Goal: Check status

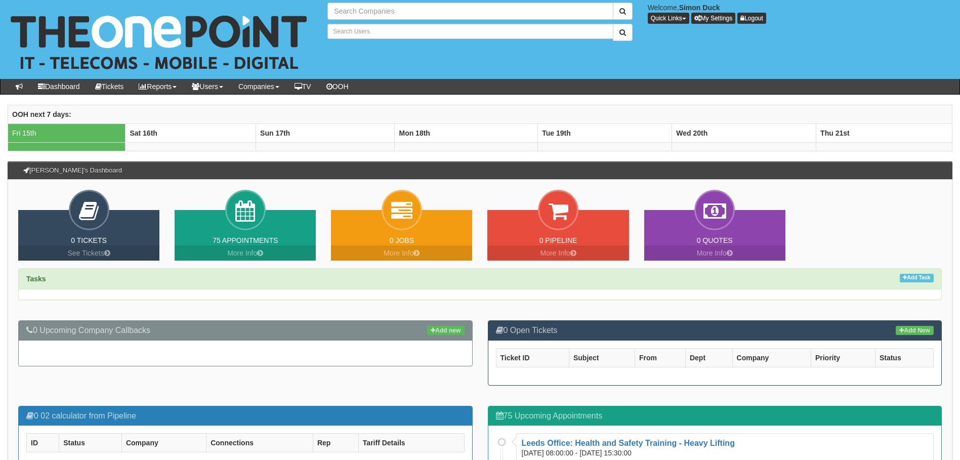
type input "Search Companies"
type input "Search Users"
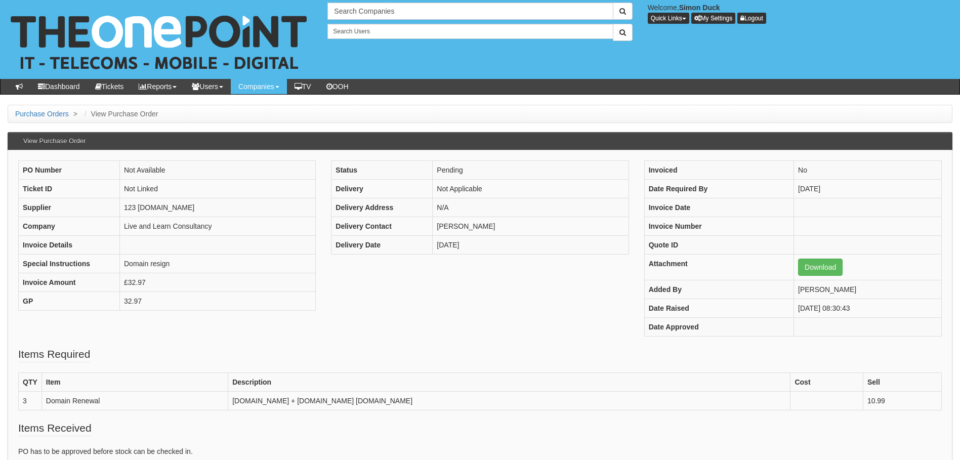
scroll to position [51, 0]
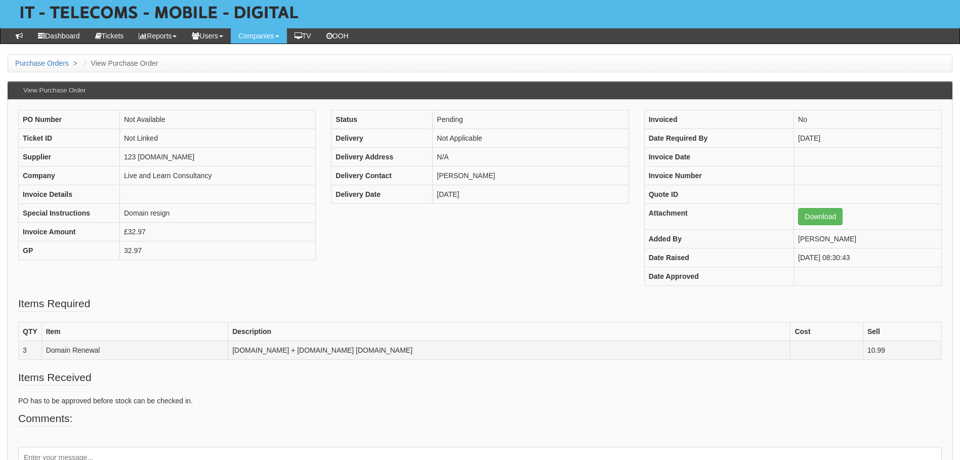
drag, startPoint x: 190, startPoint y: 350, endPoint x: 475, endPoint y: 357, distance: 285.0
click at [475, 357] on td "[DOMAIN_NAME] + [DOMAIN_NAME] [DOMAIN_NAME]" at bounding box center [509, 350] width 562 height 19
drag, startPoint x: 468, startPoint y: 355, endPoint x: 187, endPoint y: 357, distance: 280.3
click at [228, 357] on td "[DOMAIN_NAME] + [DOMAIN_NAME] [DOMAIN_NAME]" at bounding box center [509, 350] width 562 height 19
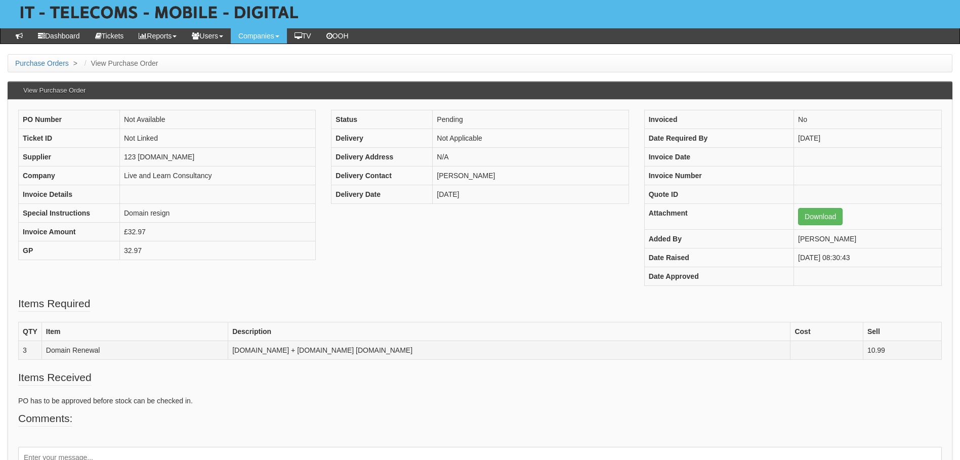
click at [566, 355] on td "Liveandlearningcourses.com + Liveandlearningcourses.com Liveandlearntraining.co…" at bounding box center [509, 350] width 562 height 19
drag, startPoint x: 524, startPoint y: 351, endPoint x: 183, endPoint y: 356, distance: 341.6
click at [183, 356] on tr "3 Domain Renewal Liveandlearningcourses.com + Liveandlearningcourses.com Livean…" at bounding box center [480, 350] width 923 height 19
drag, startPoint x: 183, startPoint y: 356, endPoint x: 509, endPoint y: 346, distance: 326.0
click at [509, 346] on td "Liveandlearningcourses.com + Liveandlearningcourses.com Liveandlearntraining.co…" at bounding box center [509, 350] width 562 height 19
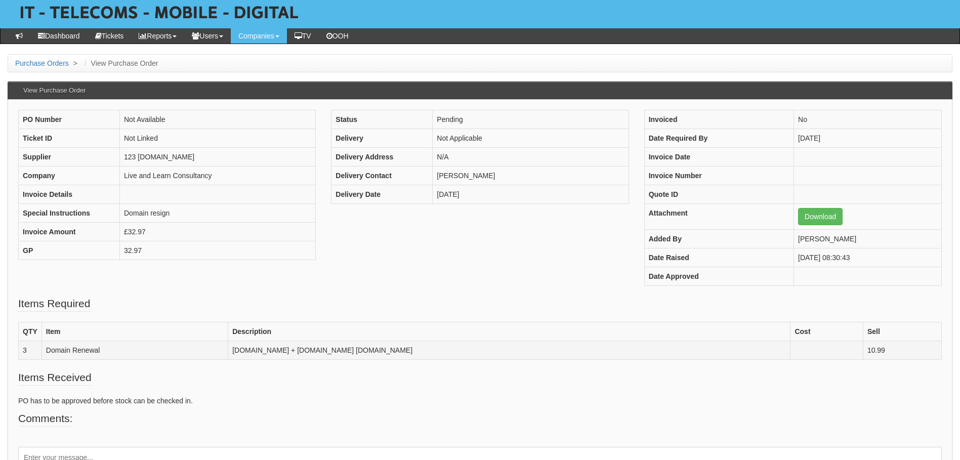
drag, startPoint x: 504, startPoint y: 351, endPoint x: 176, endPoint y: 350, distance: 327.9
click at [176, 350] on tr "3 Domain Renewal Liveandlearningcourses.com + Liveandlearningcourses.com Livean…" at bounding box center [480, 350] width 923 height 19
click at [523, 358] on td "Liveandlearningcourses.com + Liveandlearningcourses.com Liveandlearntraining.co…" at bounding box center [509, 350] width 562 height 19
click at [228, 353] on td "Liveandlearningcourses.com + Liveandlearningcourses.com Liveandlearntraining.co…" at bounding box center [509, 350] width 562 height 19
click at [228, 352] on td "Liveandlearningcourses.com + Liveandlearningcourses.com Liveandlearntraining.co…" at bounding box center [509, 350] width 562 height 19
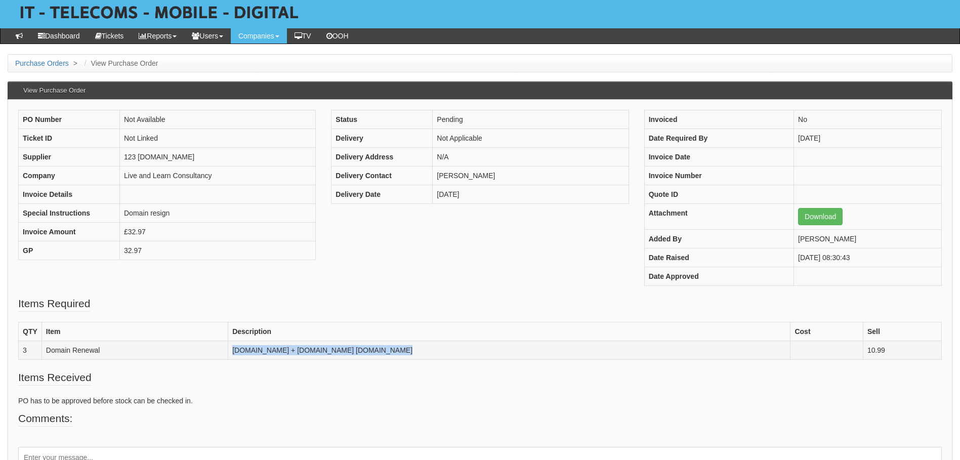
click at [228, 352] on td "Liveandlearningcourses.com + Liveandlearningcourses.com Liveandlearntraining.co…" at bounding box center [509, 350] width 562 height 19
click at [302, 392] on fieldset "Items Received PO has to be approved before stock can be checked in." at bounding box center [479, 390] width 923 height 41
drag, startPoint x: 221, startPoint y: 350, endPoint x: 374, endPoint y: 352, distance: 153.3
click at [374, 352] on td "Liveandlearningcourses.com + Liveandlearningcourses.com Liveandlearntraining.co…" at bounding box center [509, 350] width 562 height 19
click at [375, 352] on td "Liveandlearningcourses.com + Liveandlearningcourses.com Liveandlearntraining.co…" at bounding box center [509, 350] width 562 height 19
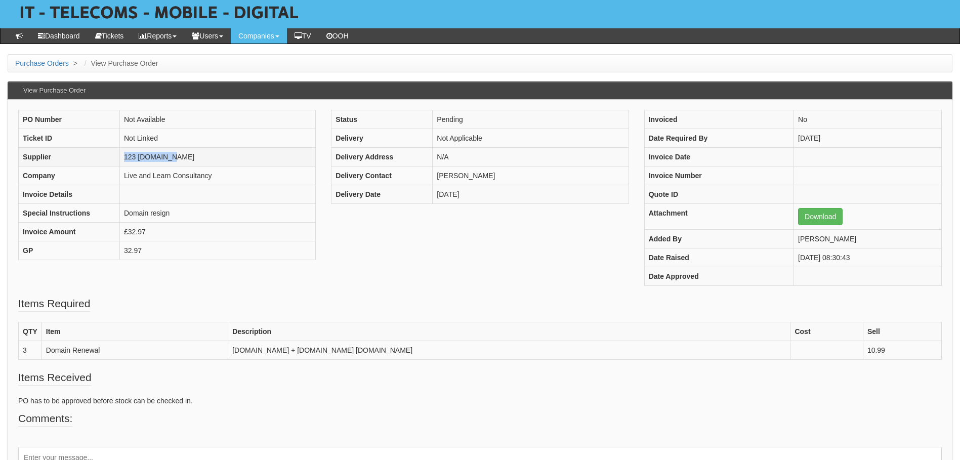
drag, startPoint x: 183, startPoint y: 155, endPoint x: 125, endPoint y: 155, distance: 57.2
click at [125, 155] on td "123 REG.co.uk" at bounding box center [218, 157] width 196 height 19
click at [163, 160] on td "123 REG.co.uk" at bounding box center [218, 157] width 196 height 19
click at [245, 349] on td "Liveandlearningcourses.com + Liveandlearningcourses.com Liveandlearntraining.co…" at bounding box center [509, 350] width 562 height 19
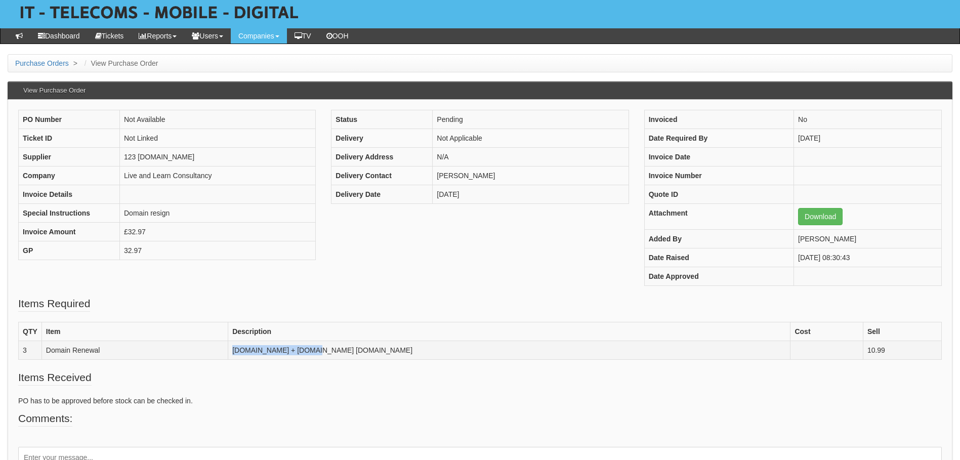
click at [245, 349] on td "Liveandlearningcourses.com + Liveandlearningcourses.com Liveandlearntraining.co…" at bounding box center [509, 350] width 562 height 19
click at [307, 384] on fieldset "Items Received PO has to be approved before stock can be checked in." at bounding box center [479, 390] width 923 height 41
